Goal: Task Accomplishment & Management: Manage account settings

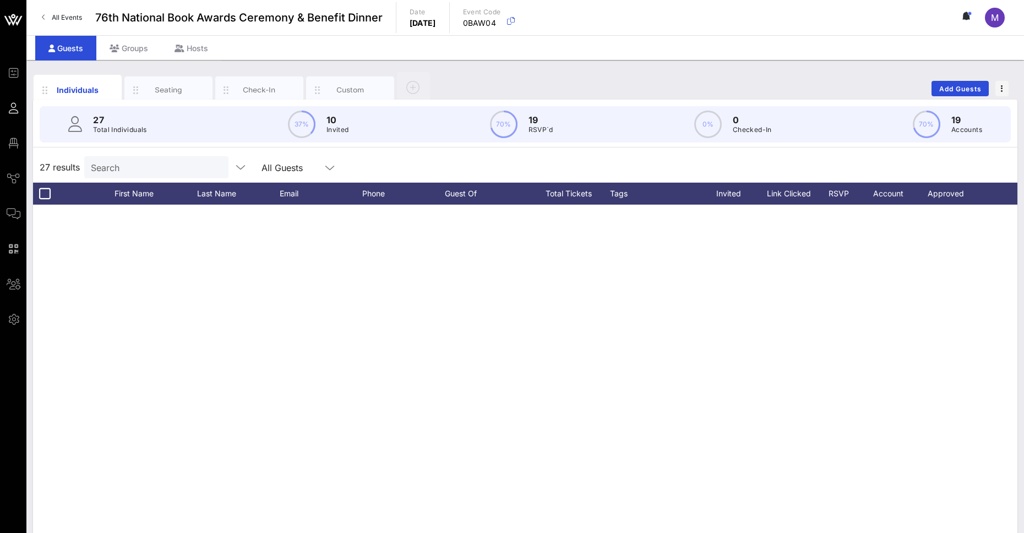
scroll to position [502, 0]
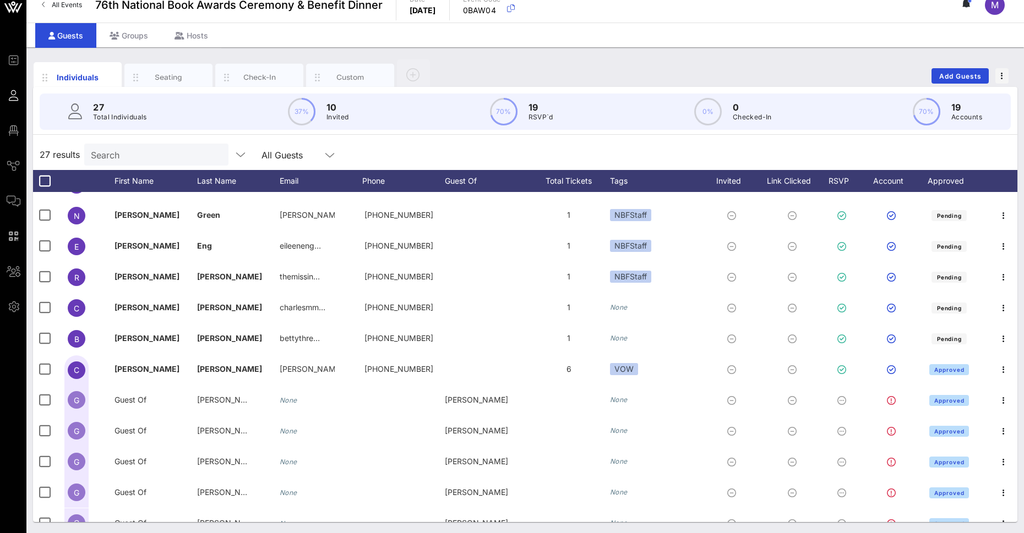
scroll to position [502, 0]
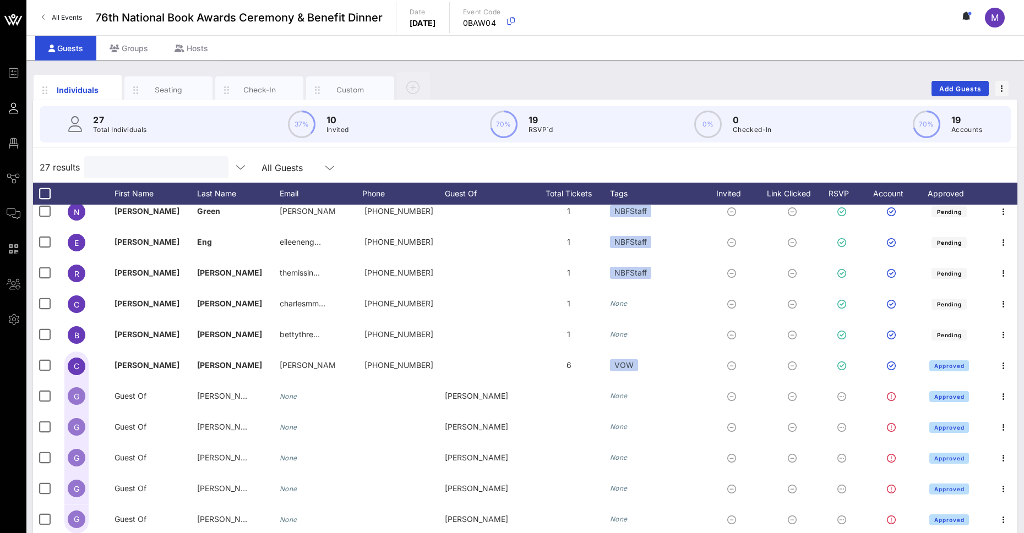
click at [132, 161] on input "text" at bounding box center [155, 167] width 129 height 14
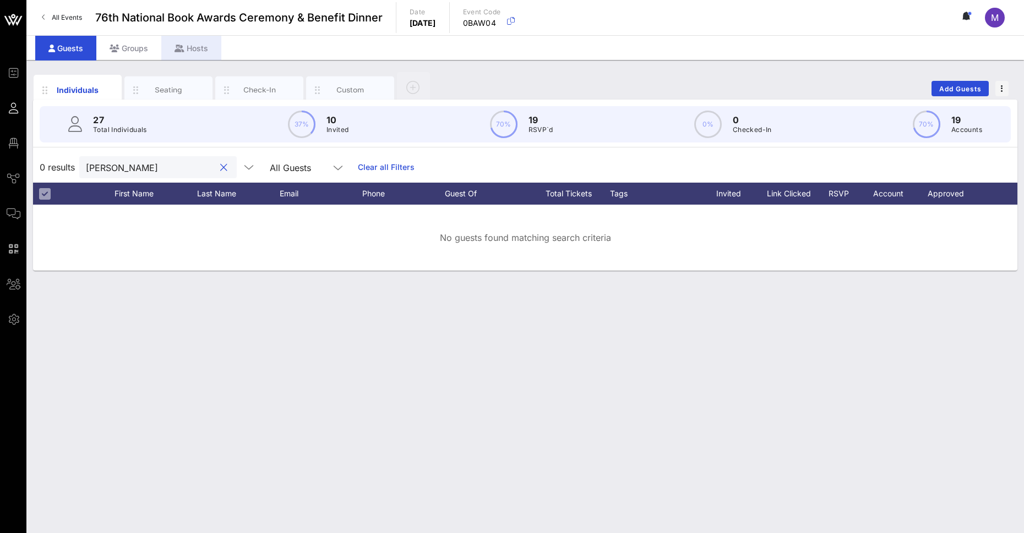
type input "[PERSON_NAME]"
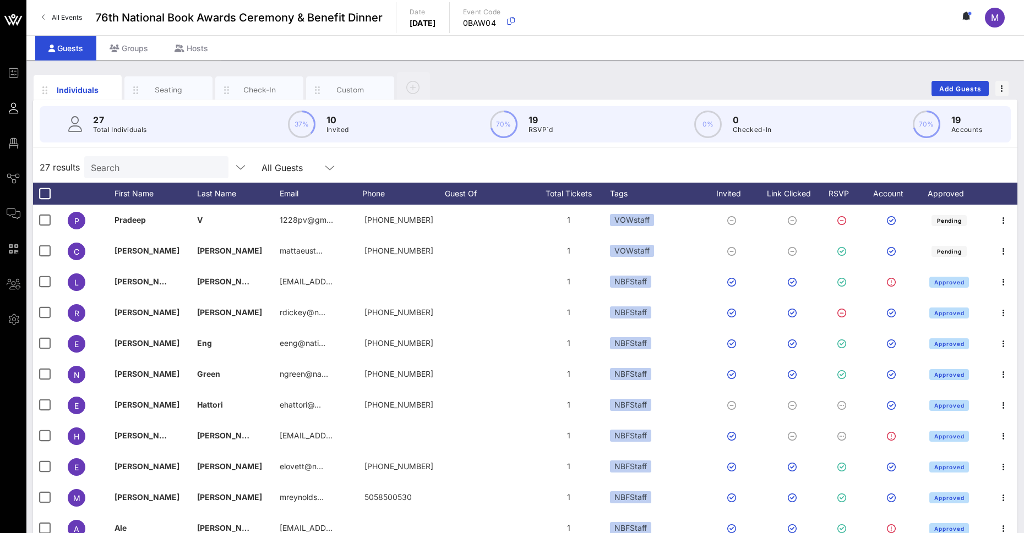
click at [165, 165] on input "Search" at bounding box center [155, 167] width 129 height 14
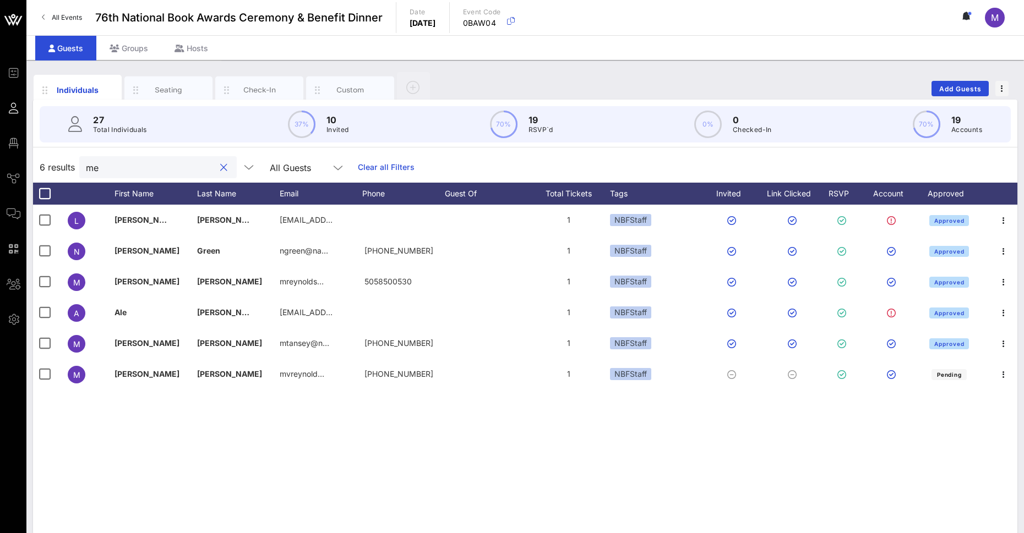
type input "m"
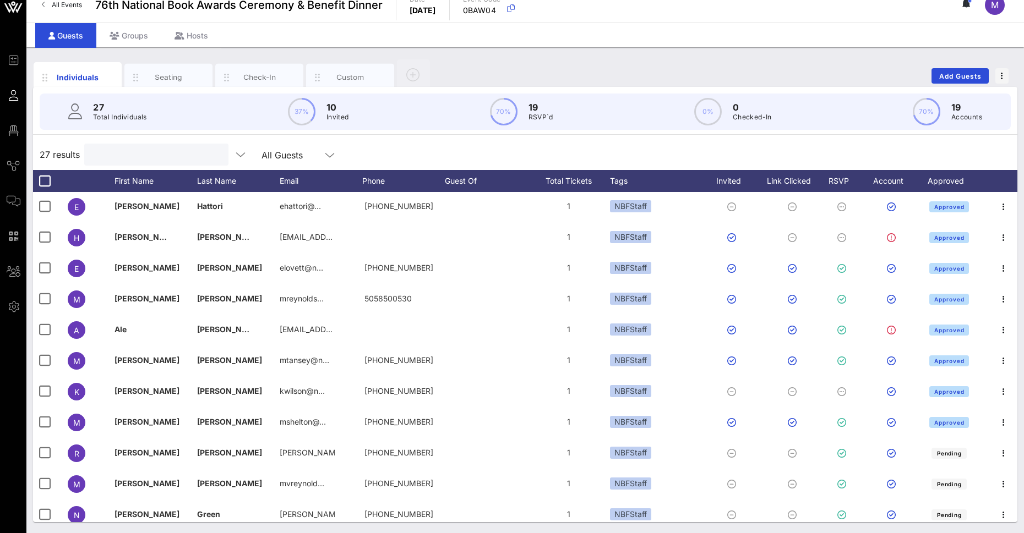
scroll to position [445, 0]
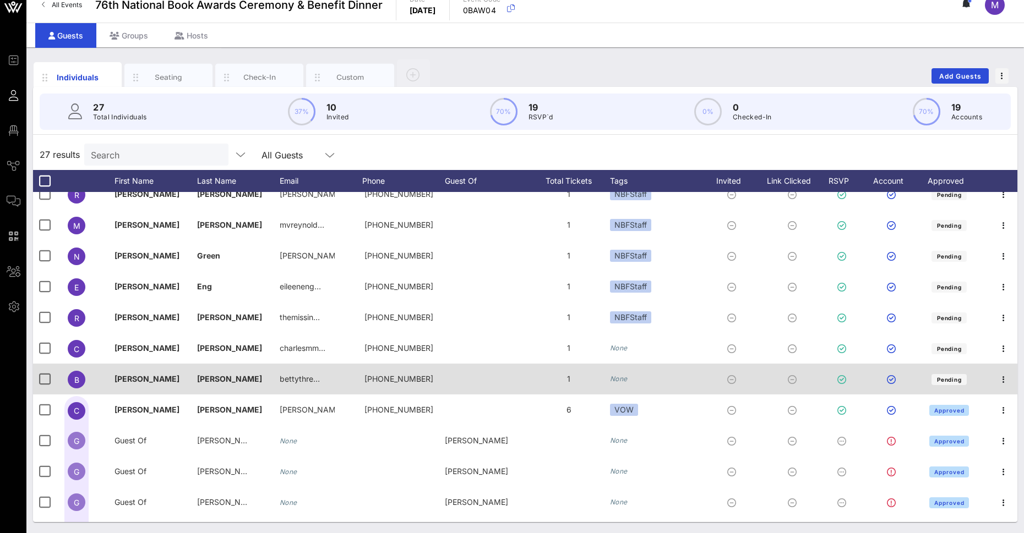
click at [484, 375] on div at bounding box center [486, 379] width 83 height 31
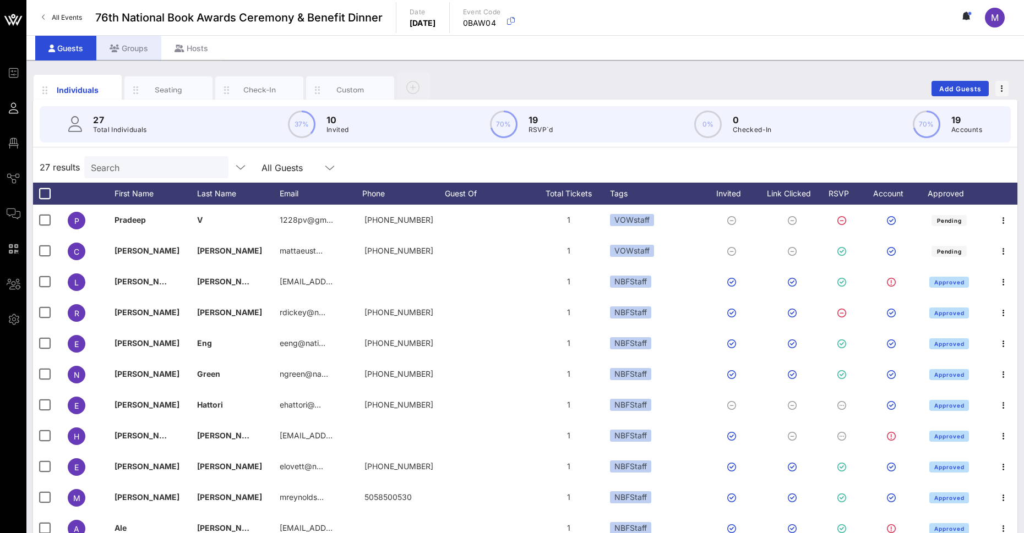
click at [135, 47] on div "Groups" at bounding box center [128, 48] width 65 height 25
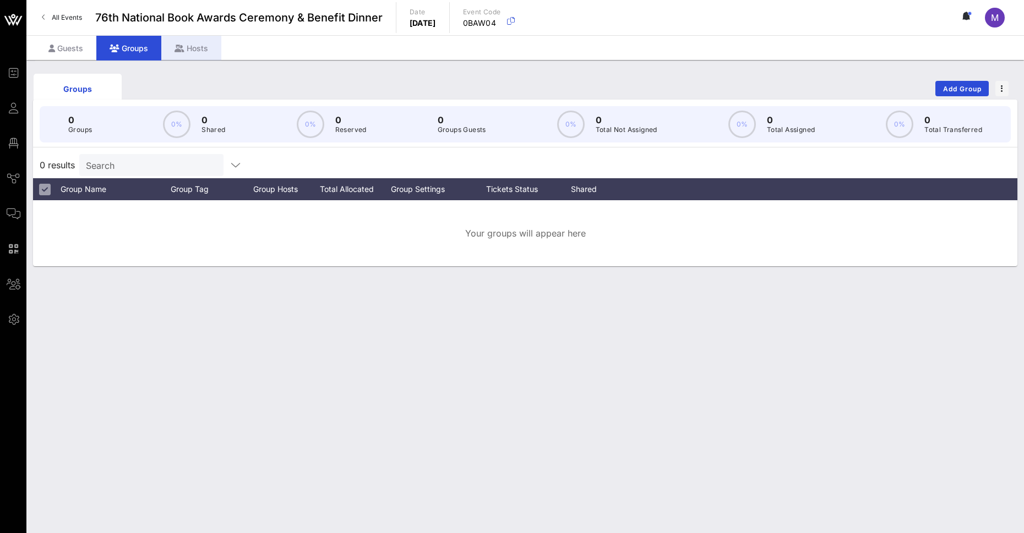
click at [188, 47] on div "Hosts" at bounding box center [191, 48] width 60 height 25
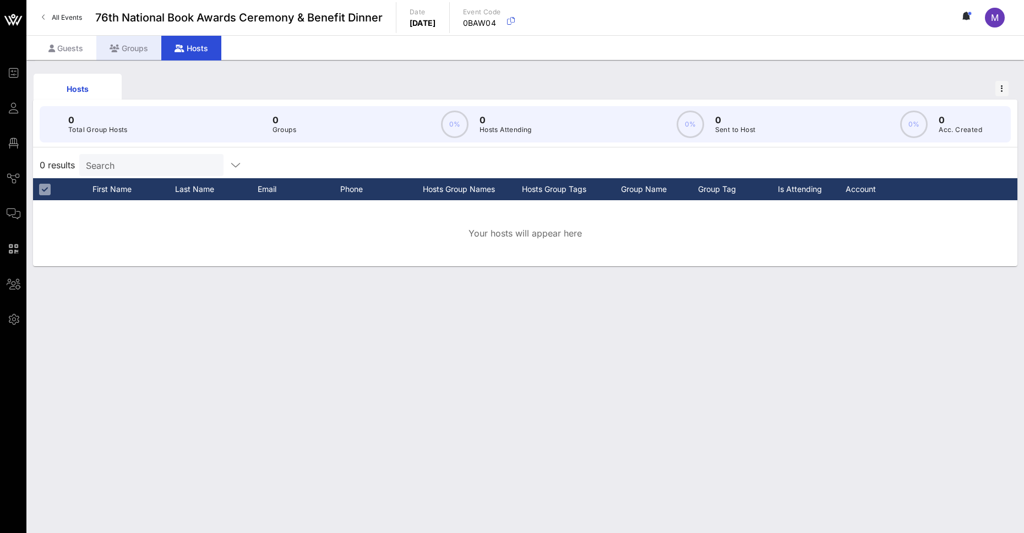
click at [135, 45] on div "Groups" at bounding box center [128, 48] width 65 height 25
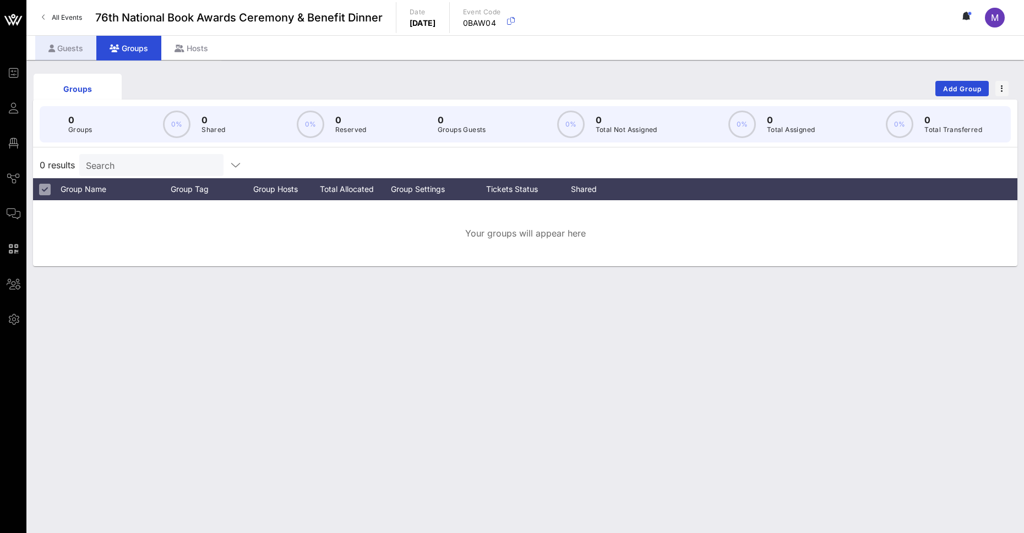
click at [35, 44] on div "Guests" at bounding box center [65, 48] width 61 height 25
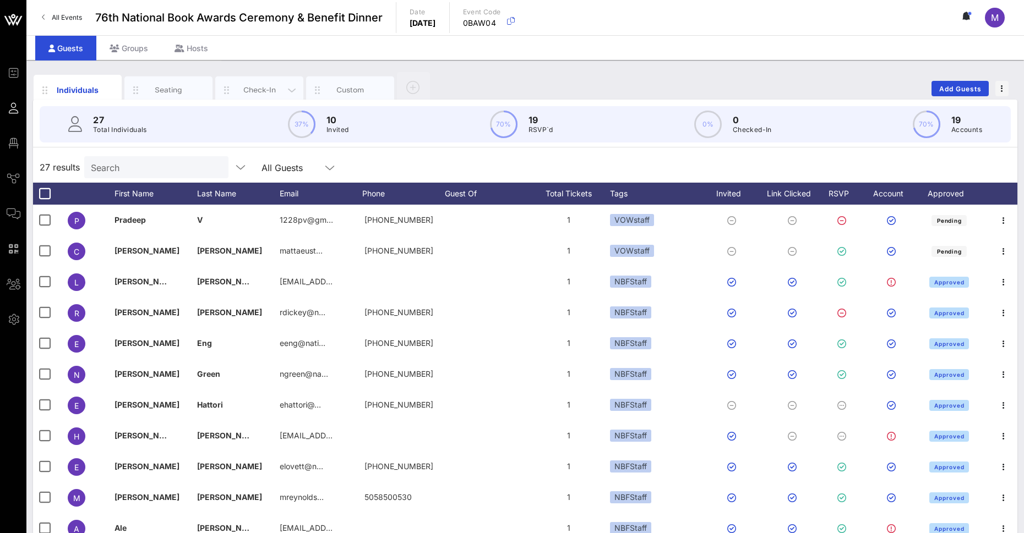
scroll to position [13, 0]
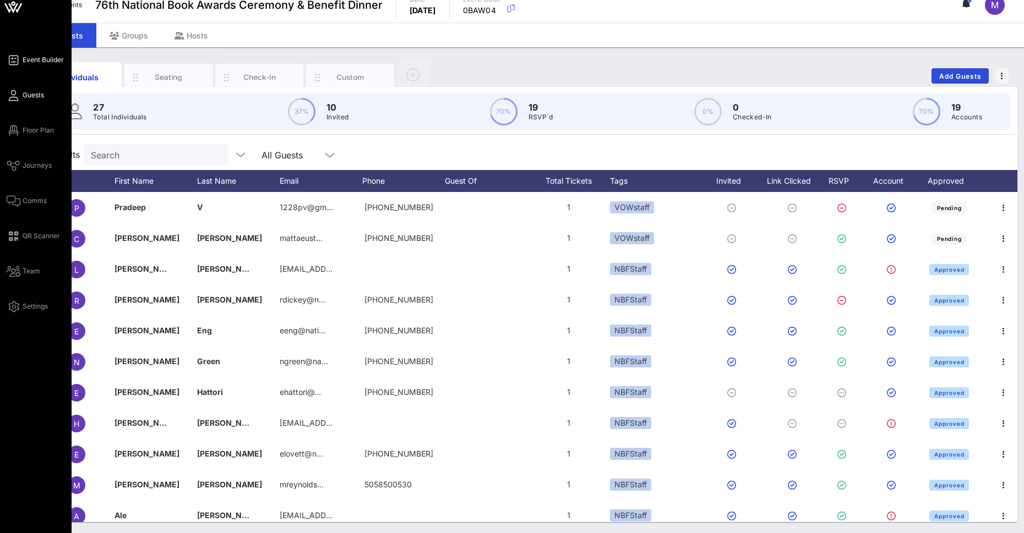
click at [36, 53] on link "Event Builder" at bounding box center [35, 59] width 57 height 13
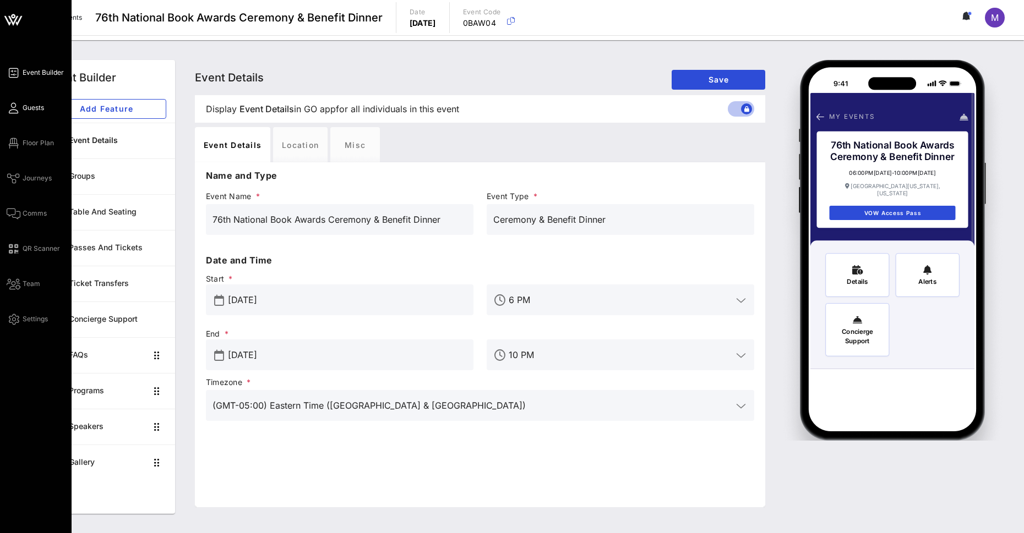
click at [38, 112] on span "Guests" at bounding box center [33, 108] width 21 height 10
